Goal: Task Accomplishment & Management: Manage account settings

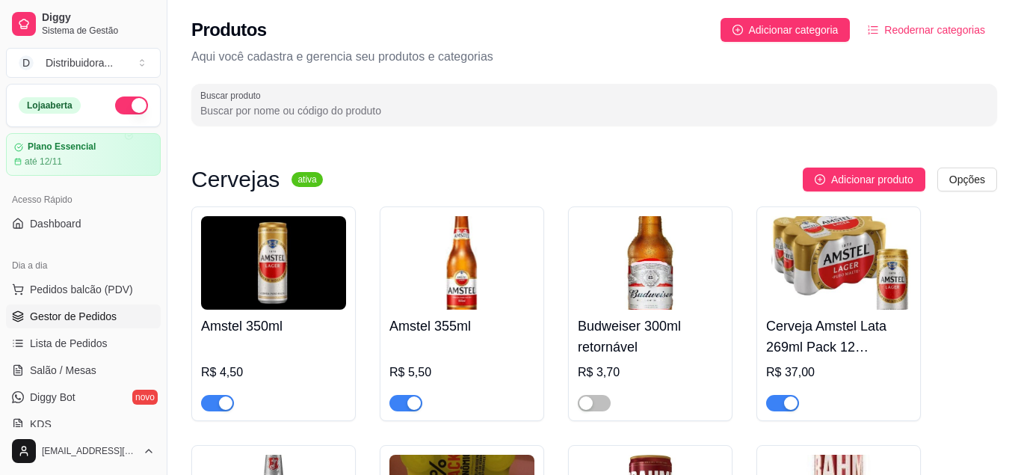
click at [124, 321] on link "Gestor de Pedidos" at bounding box center [83, 316] width 155 height 24
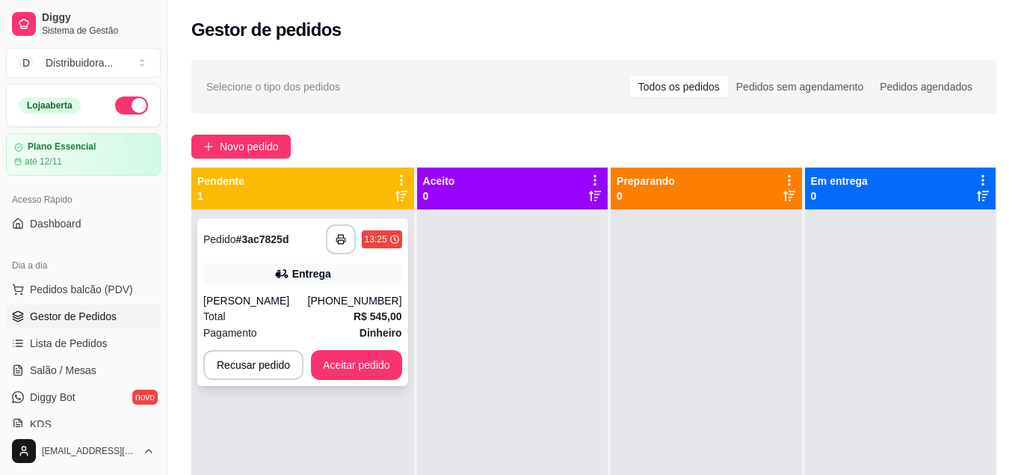
click at [271, 277] on div "Entrega" at bounding box center [302, 273] width 199 height 21
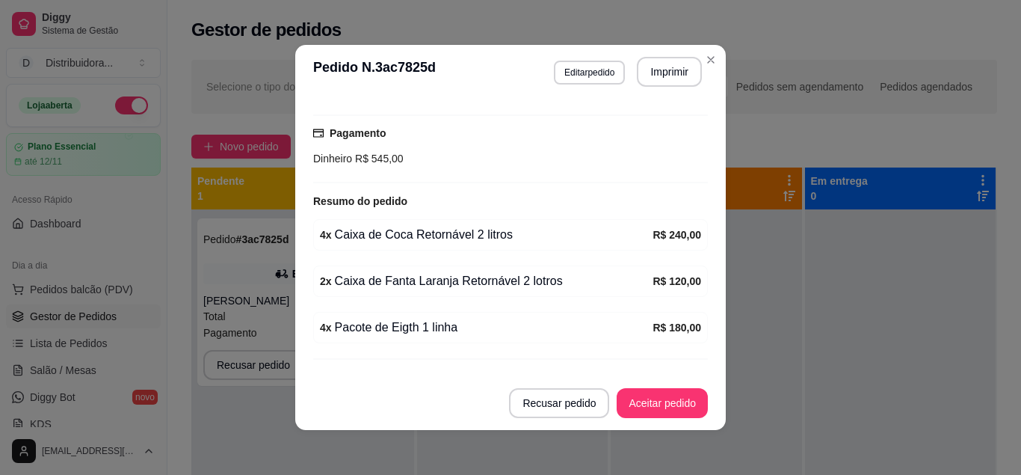
scroll to position [408, 0]
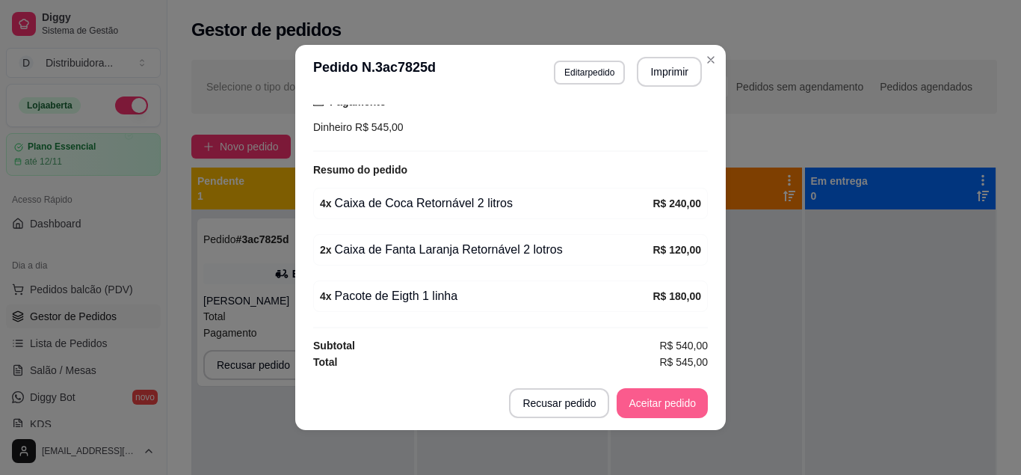
click at [649, 398] on button "Aceitar pedido" at bounding box center [662, 403] width 91 height 30
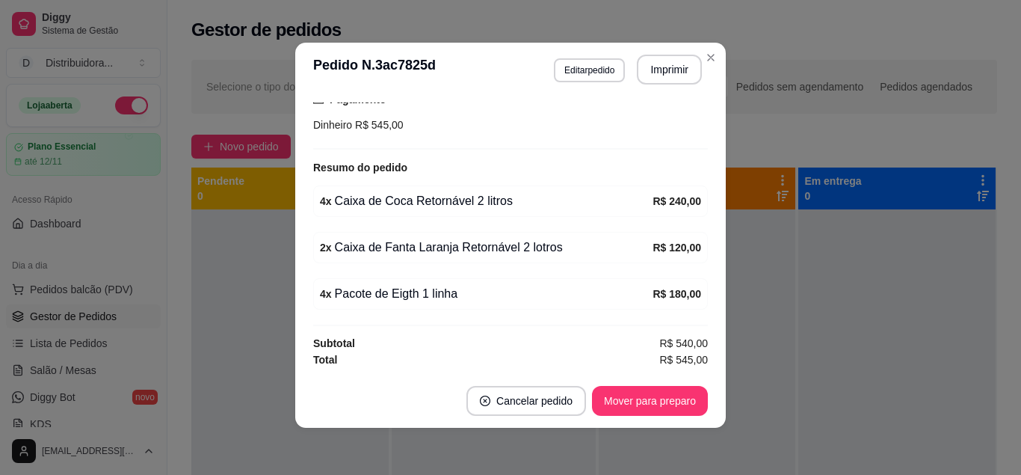
scroll to position [3, 0]
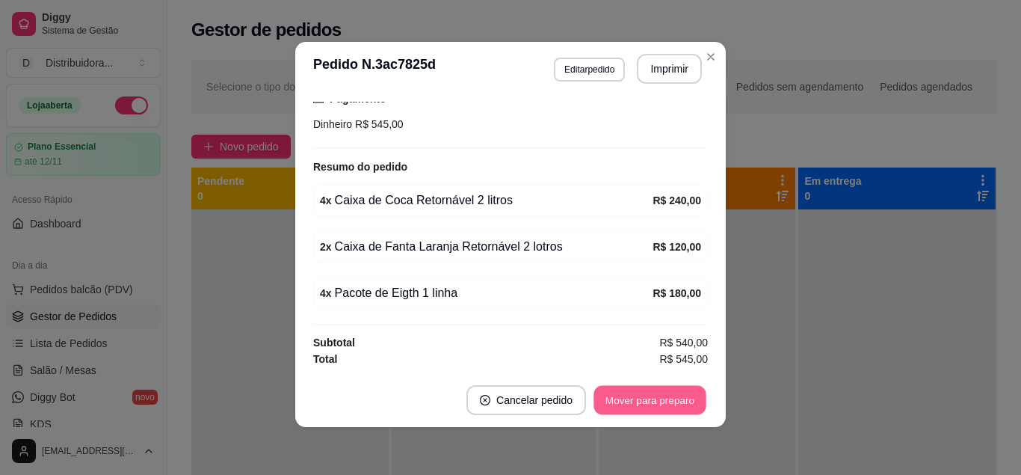
click at [639, 408] on button "Mover para preparo" at bounding box center [649, 400] width 112 height 29
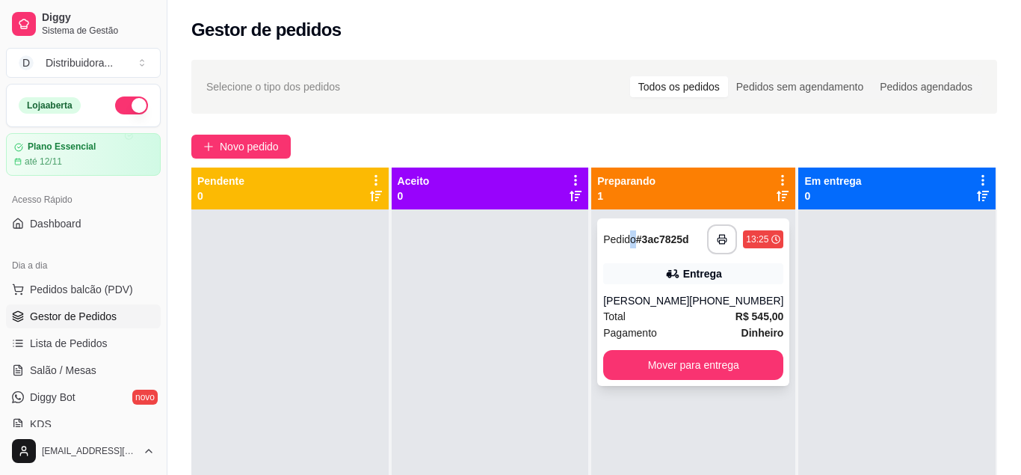
click at [636, 231] on div "Pedido # 3ac7825d" at bounding box center [645, 239] width 85 height 18
click at [686, 310] on div "Total R$ 545,00" at bounding box center [693, 316] width 180 height 16
click at [647, 282] on div "Entrega" at bounding box center [693, 273] width 180 height 21
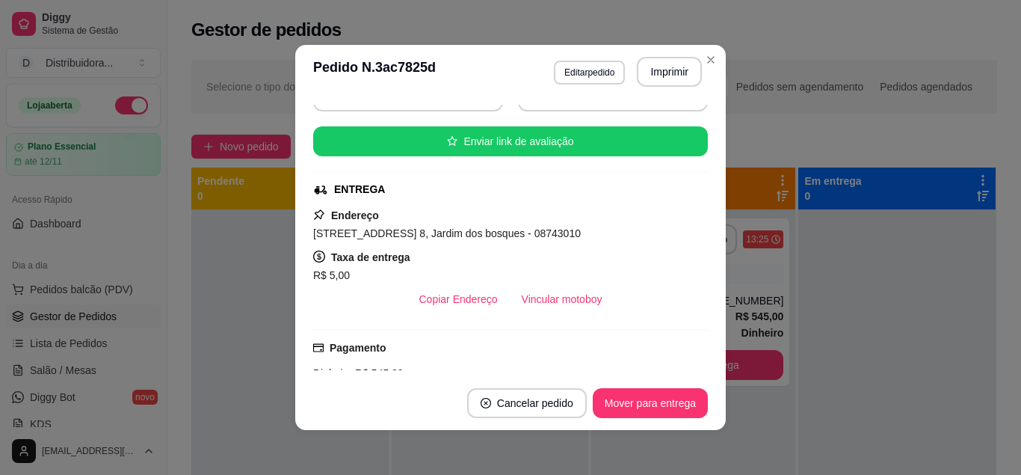
scroll to position [282, 0]
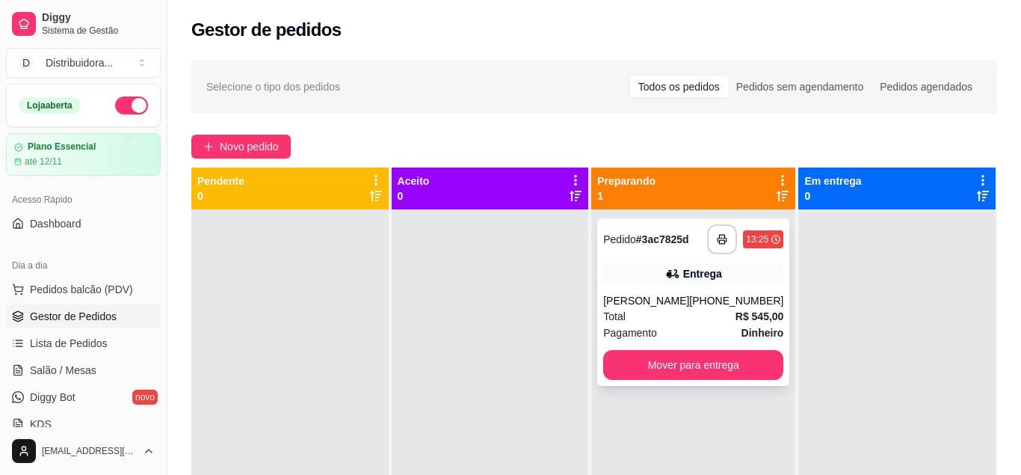
click at [640, 256] on div "**********" at bounding box center [693, 301] width 192 height 167
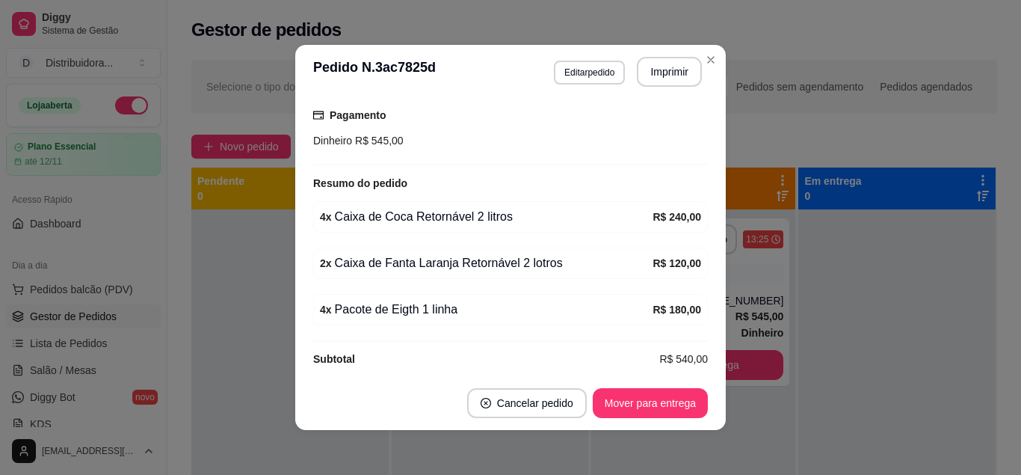
scroll to position [408, 0]
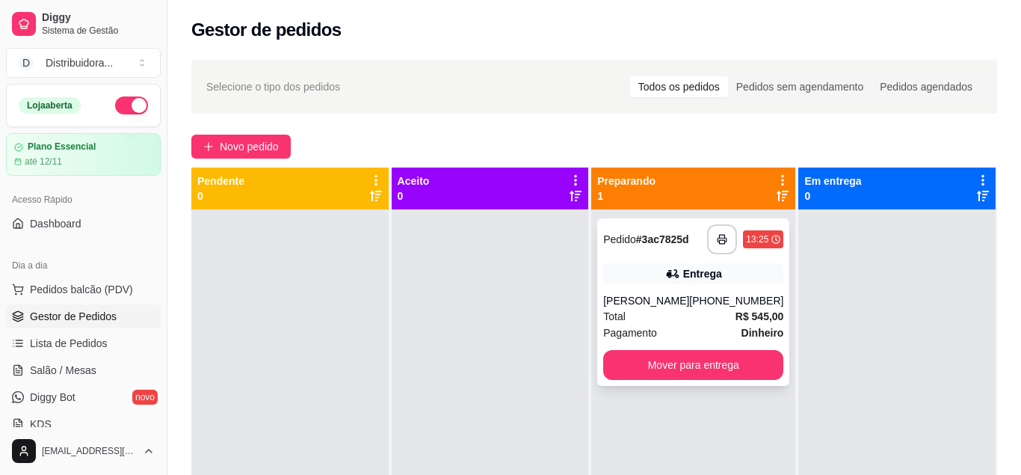
click at [659, 286] on div "**********" at bounding box center [693, 301] width 192 height 167
